Goal: Task Accomplishment & Management: Manage account settings

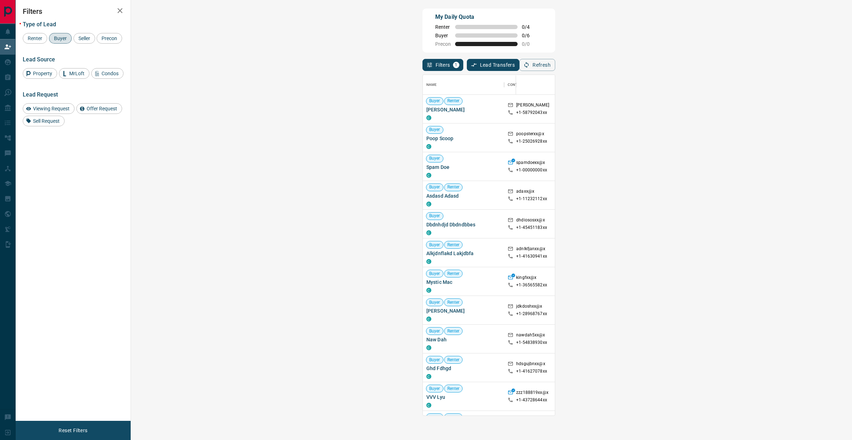
scroll to position [334, 699]
drag, startPoint x: 180, startPoint y: 107, endPoint x: 139, endPoint y: 108, distance: 40.8
click at [426, 108] on span "[PERSON_NAME]" at bounding box center [463, 109] width 74 height 7
copy span "[PERSON_NAME]"
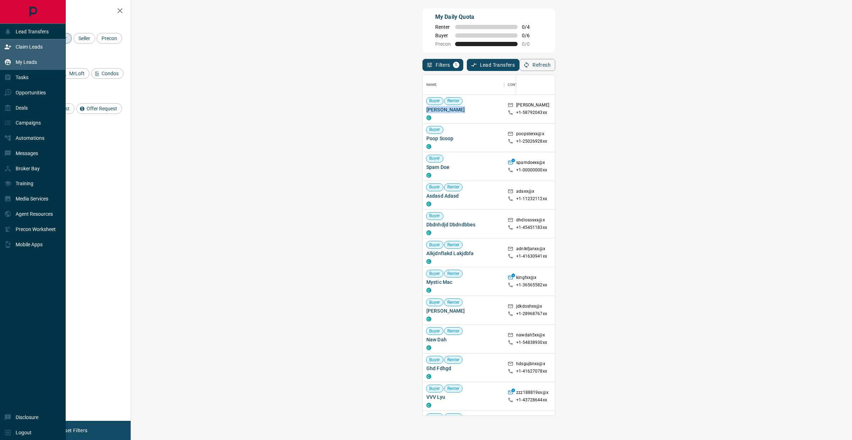
click at [20, 62] on p "My Leads" at bounding box center [26, 62] width 21 height 6
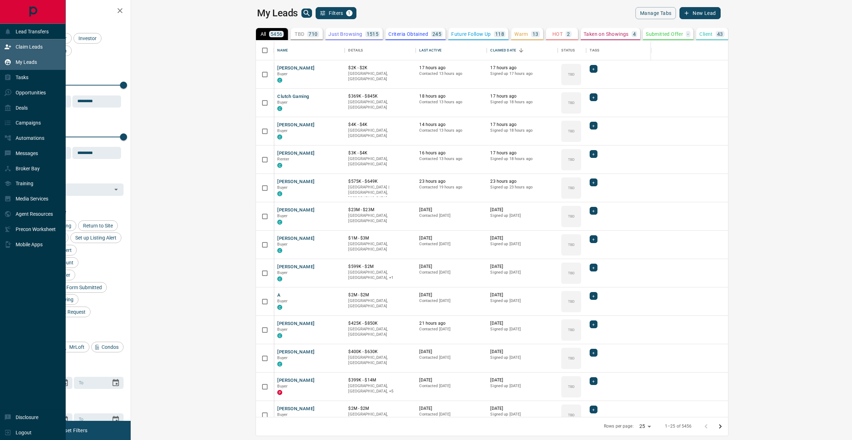
click at [17, 40] on div "Claim Leads" at bounding box center [33, 46] width 66 height 15
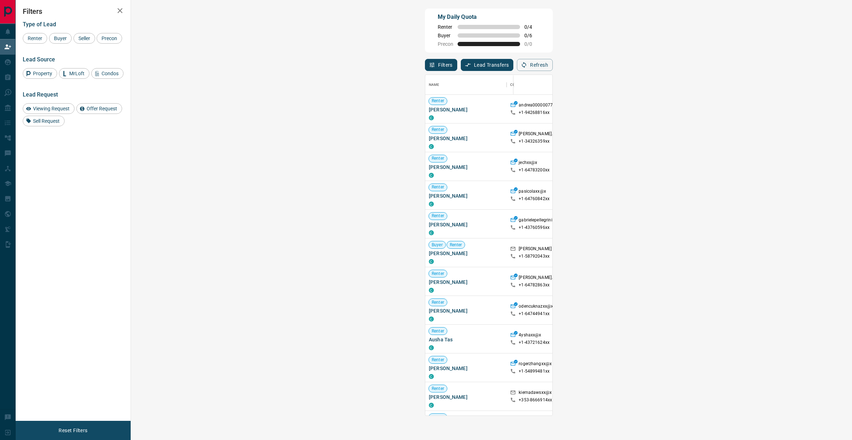
scroll to position [334, 699]
click at [54, 39] on span "Buyer" at bounding box center [60, 38] width 18 height 6
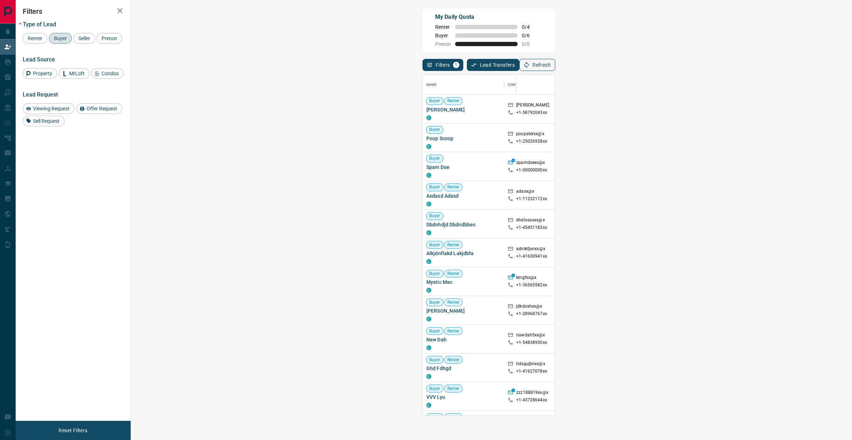
click at [555, 66] on button "Refresh" at bounding box center [537, 65] width 36 height 12
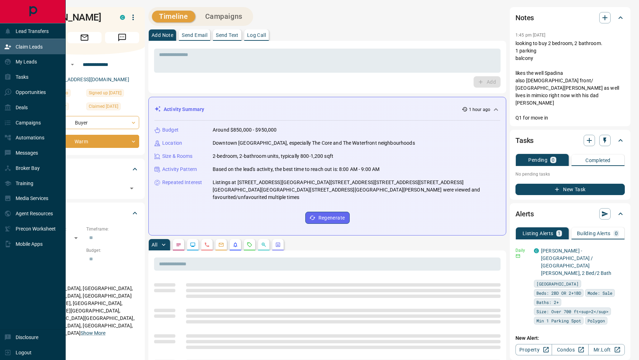
click at [10, 47] on icon at bounding box center [7, 46] width 7 height 7
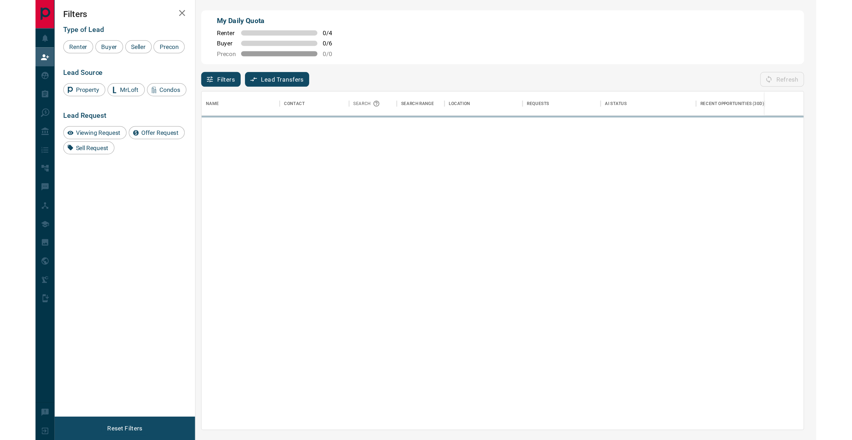
scroll to position [277, 493]
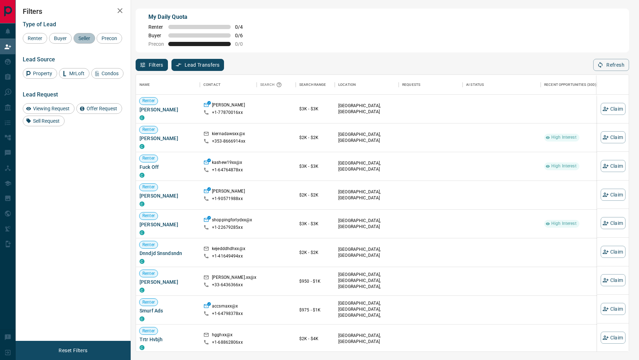
click at [76, 36] on span "Seller" at bounding box center [84, 38] width 17 height 6
click at [65, 36] on span "Buyer" at bounding box center [60, 38] width 18 height 6
click at [86, 39] on span "Seller" at bounding box center [84, 38] width 17 height 6
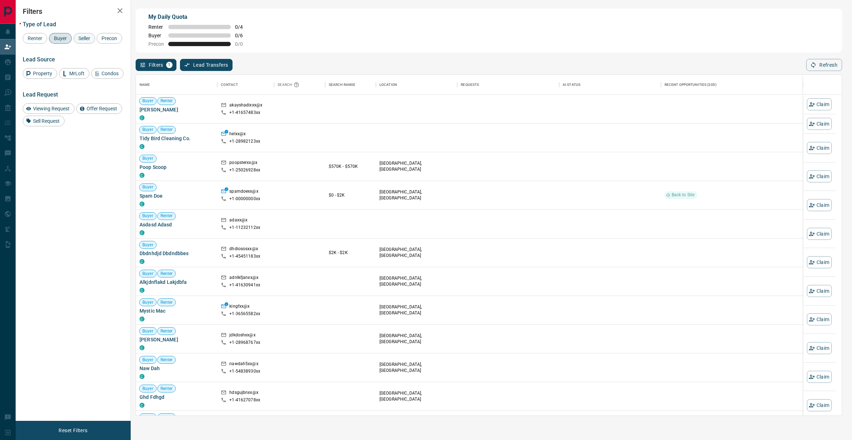
scroll to position [334, 699]
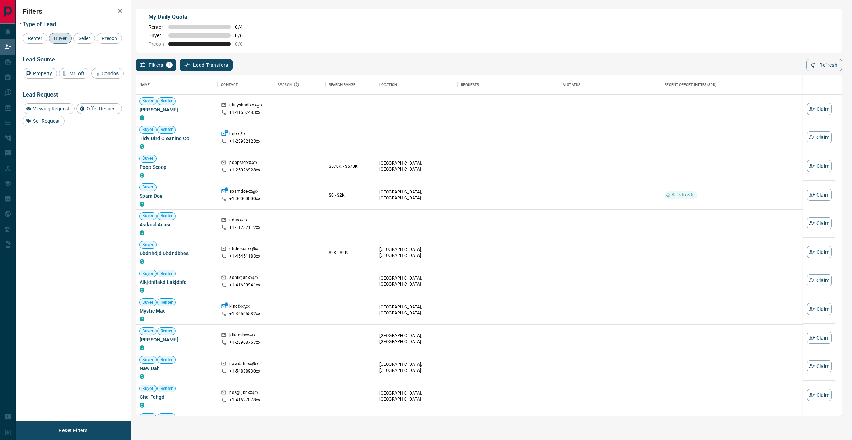
click at [638, 71] on div "Name Contact Search Search Range Location Requests AI Status Recent Opportuniti…" at bounding box center [489, 243] width 706 height 345
click at [638, 69] on button "Refresh" at bounding box center [824, 65] width 36 height 12
